Goal: Use online tool/utility: Use online tool/utility

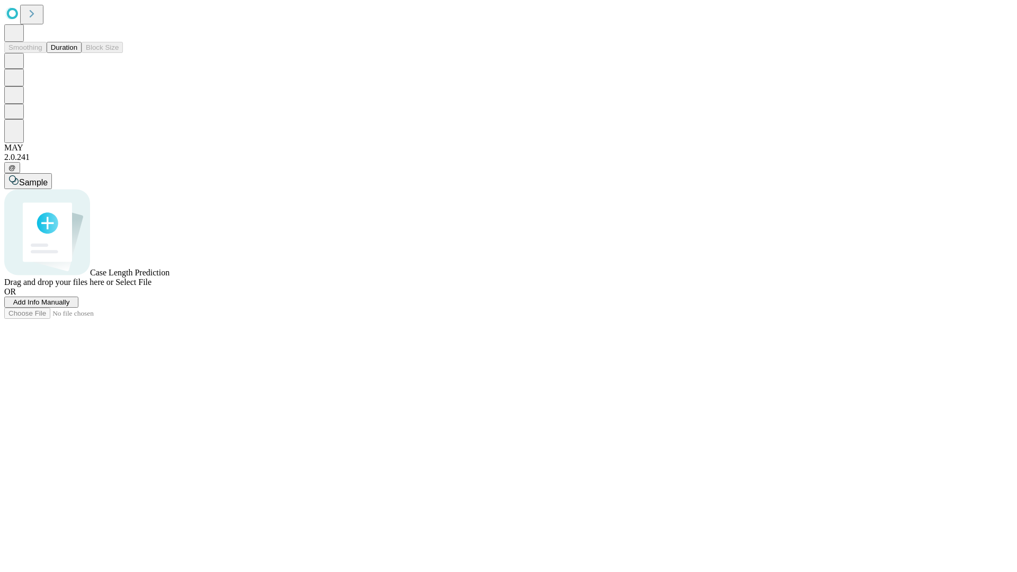
click at [77, 53] on button "Duration" at bounding box center [64, 47] width 35 height 11
click at [152, 287] on span "Select File" at bounding box center [133, 282] width 36 height 9
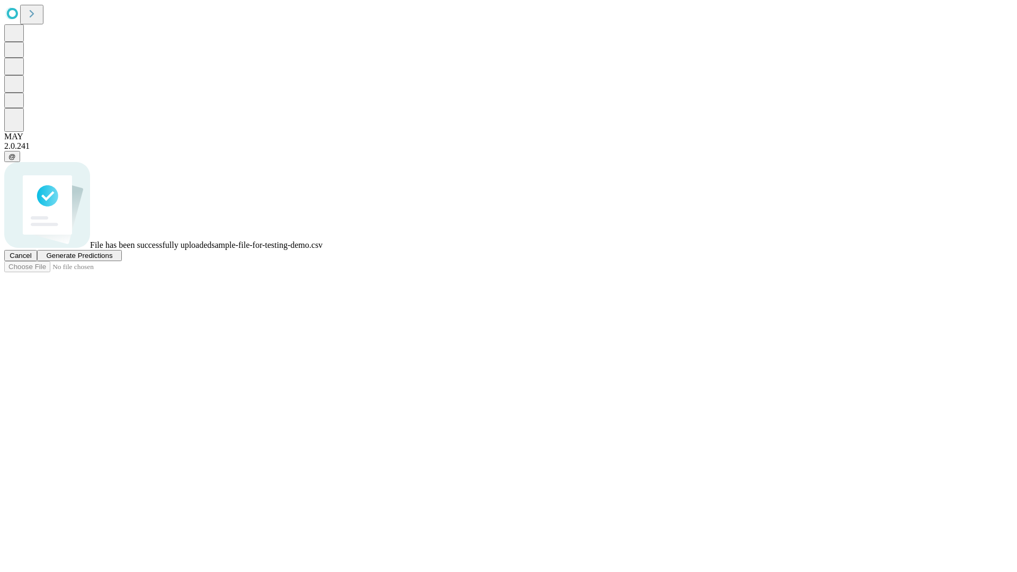
click at [112, 260] on span "Generate Predictions" at bounding box center [79, 256] width 66 height 8
